Goal: Transaction & Acquisition: Purchase product/service

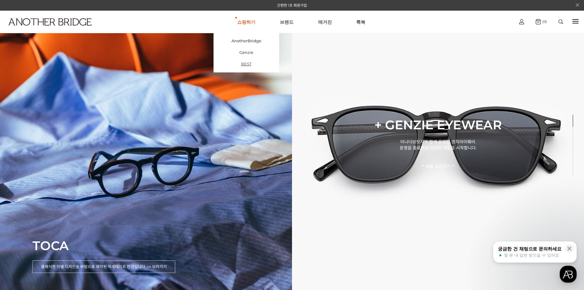
click at [252, 64] on link "BEST" at bounding box center [246, 64] width 66 height 12
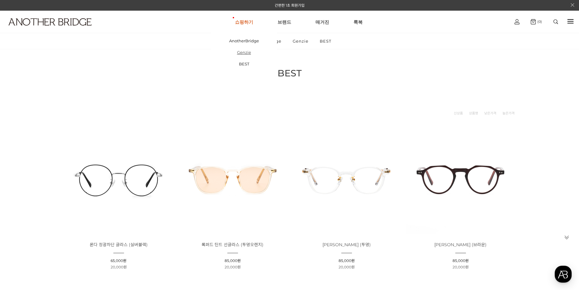
click at [250, 54] on link "Genzie" at bounding box center [244, 53] width 66 height 12
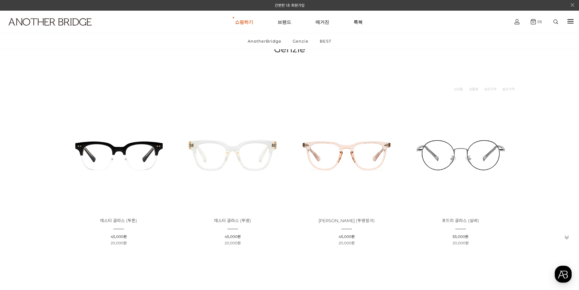
scroll to position [61, 0]
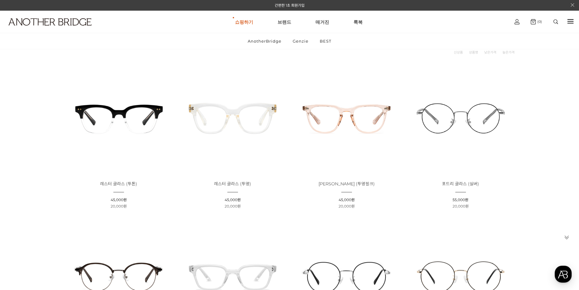
click at [123, 114] on img at bounding box center [119, 118] width 110 height 110
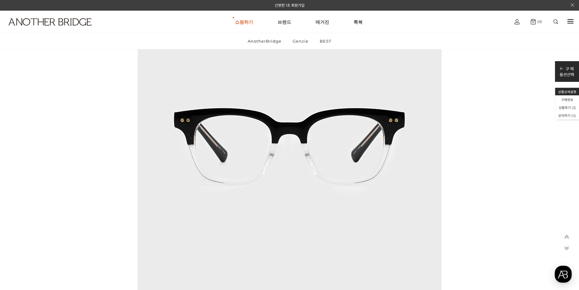
scroll to position [2766, 0]
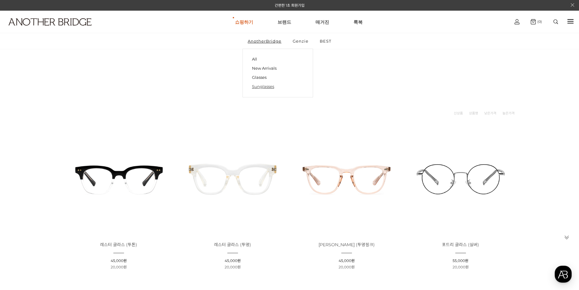
click at [266, 86] on link "Sunglasses" at bounding box center [278, 86] width 52 height 9
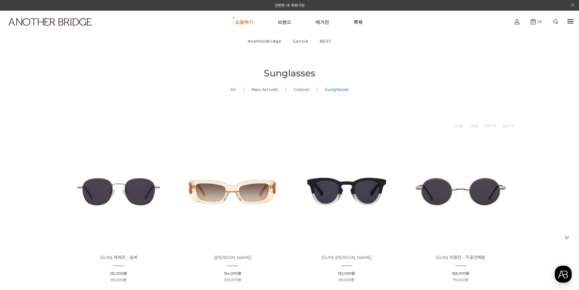
click at [272, 90] on link "New Arrivals ()" at bounding box center [265, 89] width 42 height 21
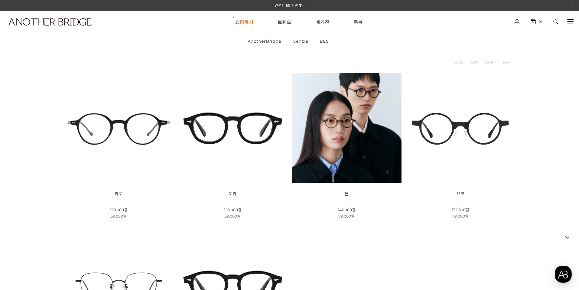
scroll to position [61, 0]
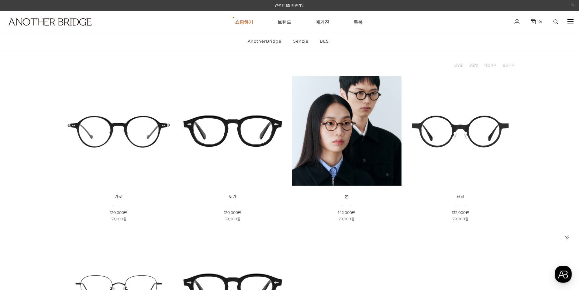
click at [488, 134] on img at bounding box center [461, 131] width 110 height 110
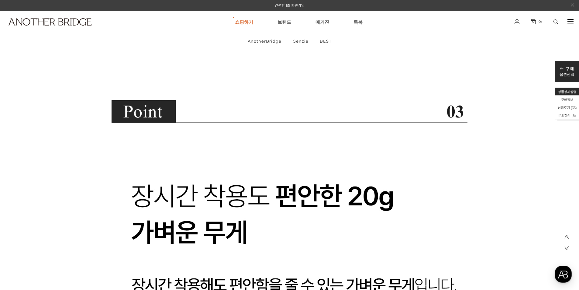
scroll to position [5776, 0]
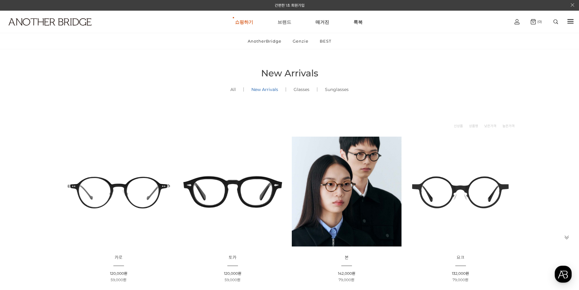
click at [287, 22] on link "브랜드" at bounding box center [285, 22] width 14 height 22
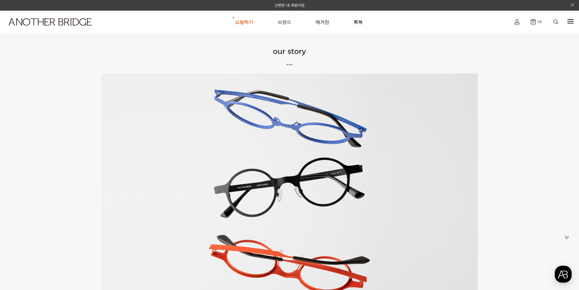
click at [285, 22] on link "브랜드" at bounding box center [285, 22] width 14 height 22
click at [324, 23] on link "매거진" at bounding box center [323, 22] width 14 height 22
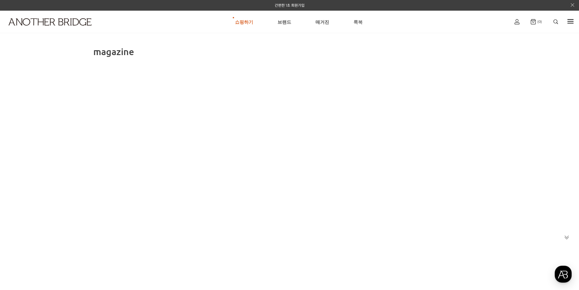
click at [357, 22] on link "룩북" at bounding box center [358, 22] width 9 height 22
